Goal: Check status

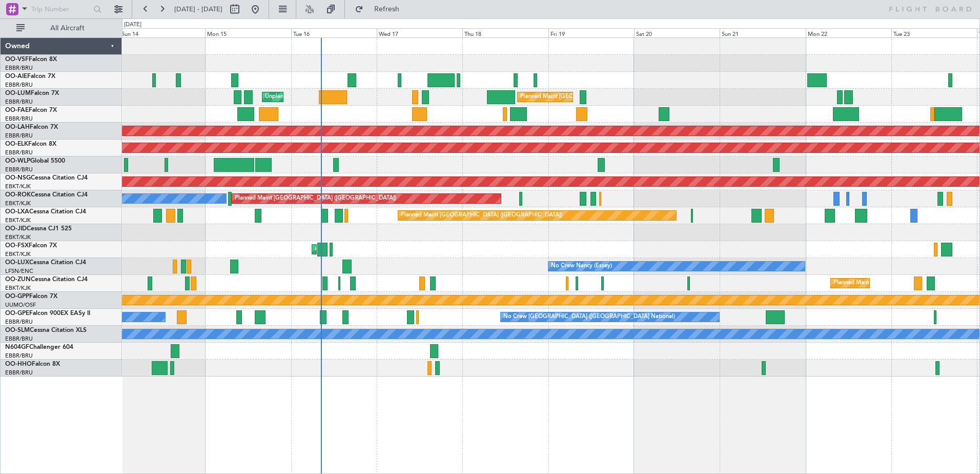
click at [390, 154] on div "Planned Maint Brussels (Brussels National) Unplanned Maint Brussels (Brussels N…" at bounding box center [550, 207] width 857 height 338
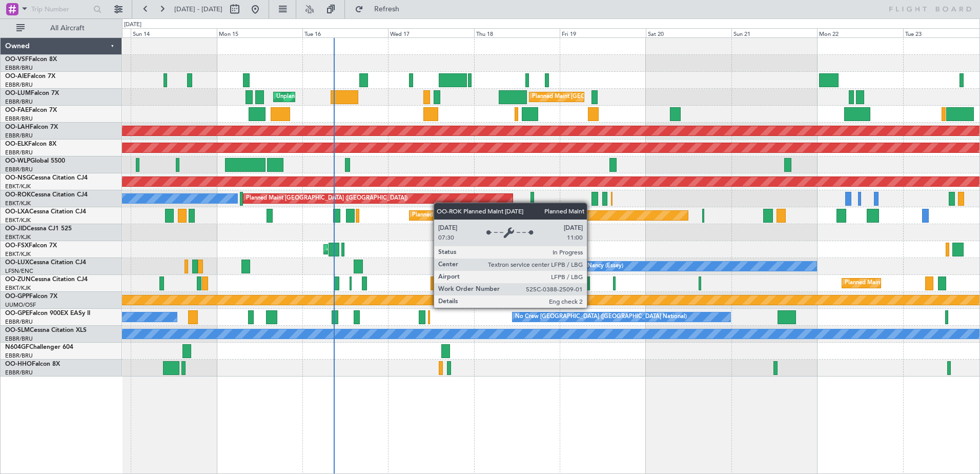
click at [409, 199] on div "Planned Maint London (Farnborough) Planned Maint Brussels (Brussels National) U…" at bounding box center [550, 207] width 857 height 338
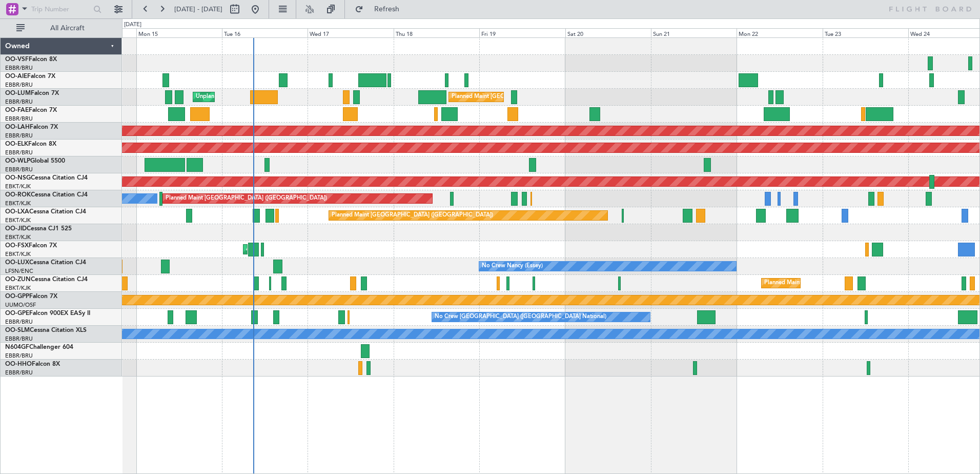
click at [321, 153] on div "Planned Maint London (Farnborough) Planned Maint Brussels (Brussels National) U…" at bounding box center [550, 207] width 857 height 338
